Goal: Task Accomplishment & Management: Understand process/instructions

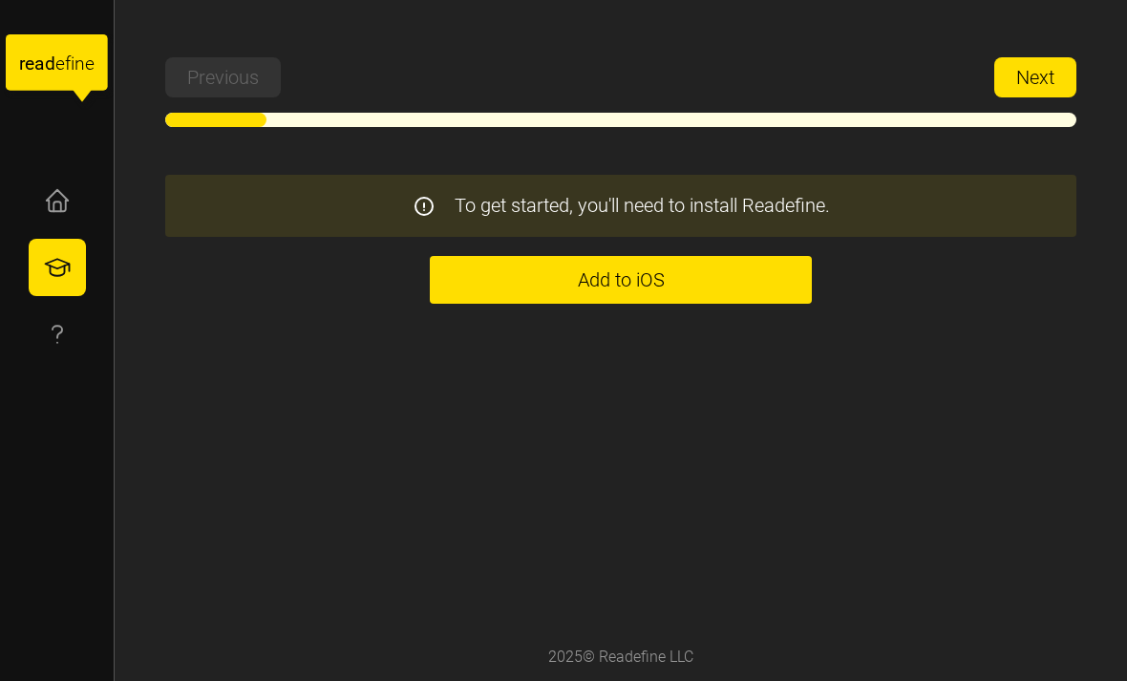
click at [804, 302] on link "Add to iOS" at bounding box center [621, 280] width 382 height 48
click at [32, 205] on button "button" at bounding box center [57, 200] width 57 height 57
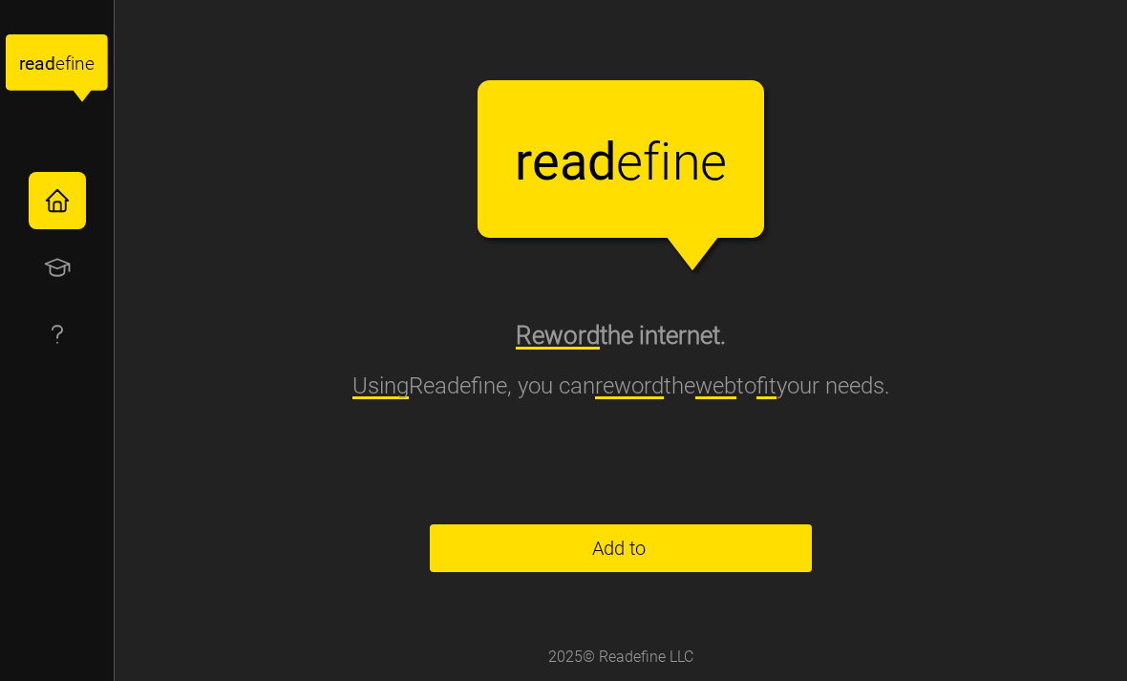
click at [31, 204] on button "button" at bounding box center [57, 200] width 57 height 57
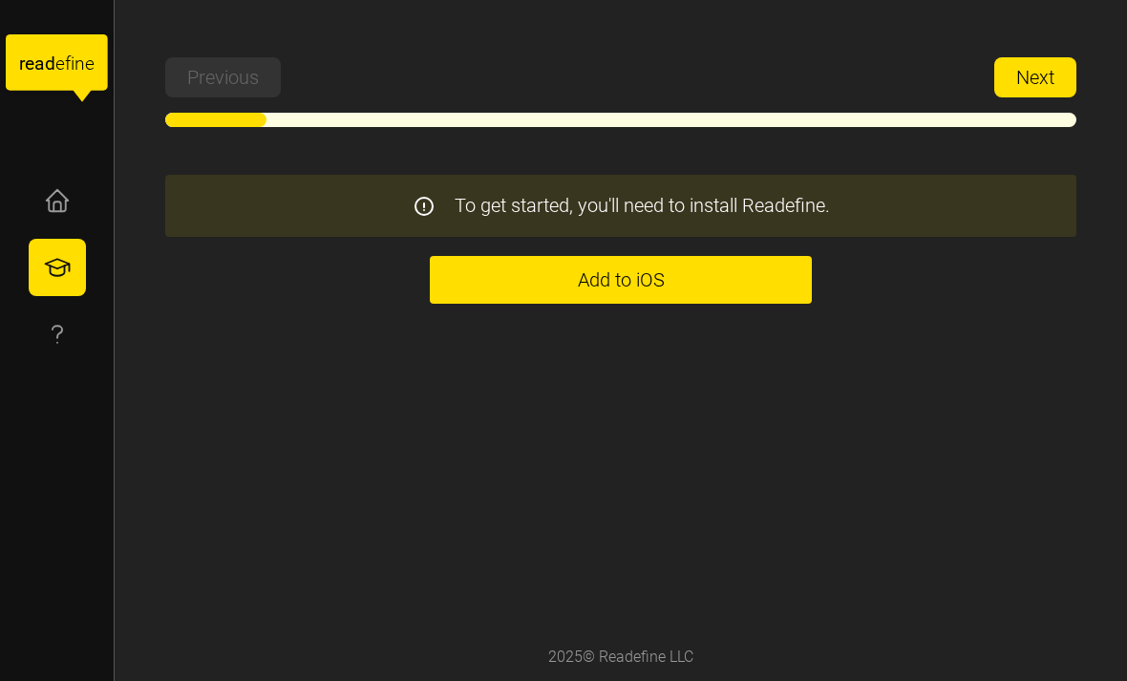
click at [859, 195] on div "To get started, you'll need to install Readefine." at bounding box center [621, 206] width 879 height 30
click at [1025, 81] on span "Next" at bounding box center [1035, 77] width 38 height 38
